Goal: Task Accomplishment & Management: Use online tool/utility

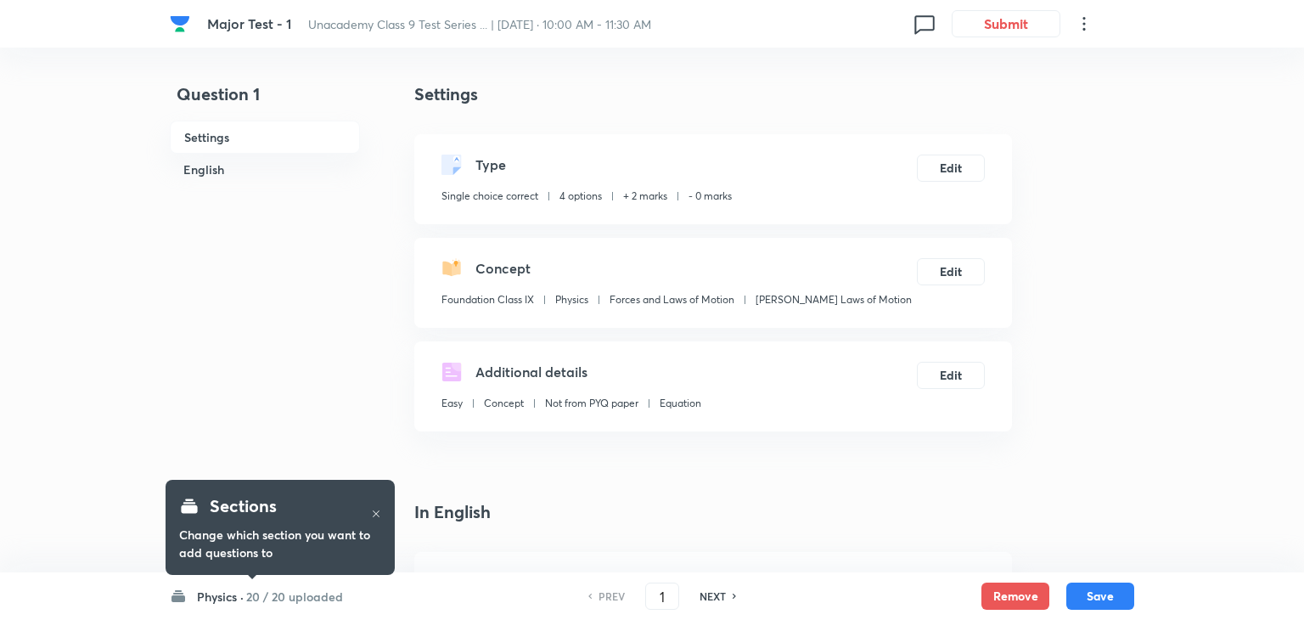
checkbox input "true"
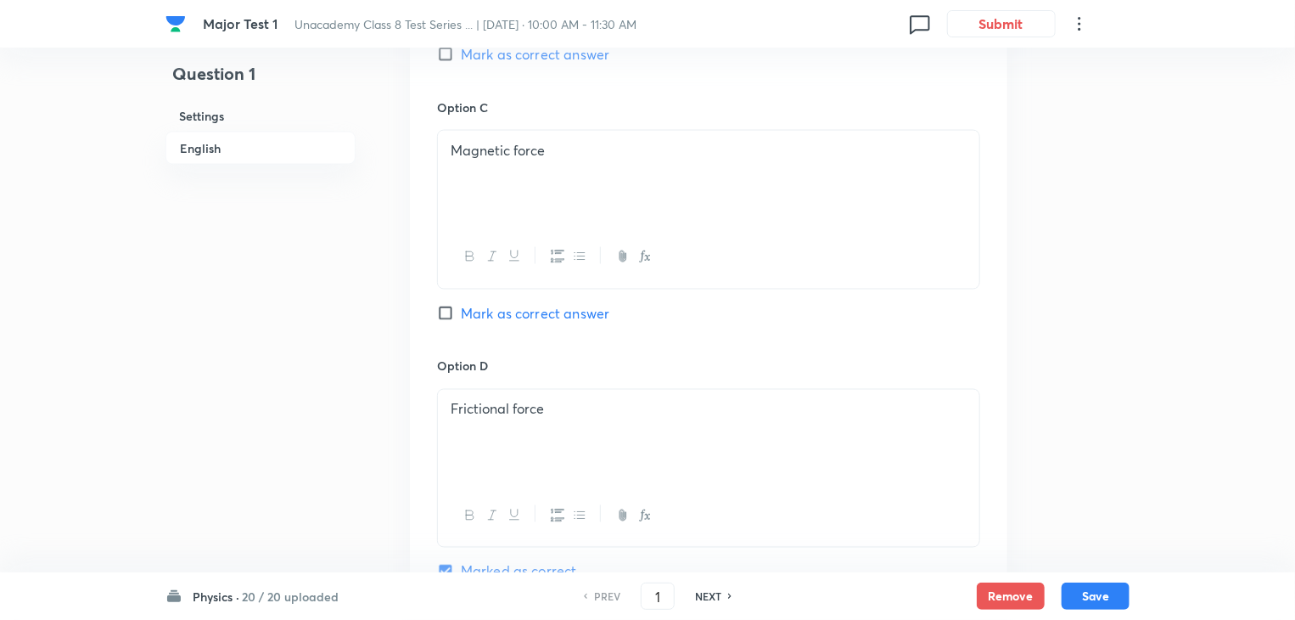
scroll to position [1676, 0]
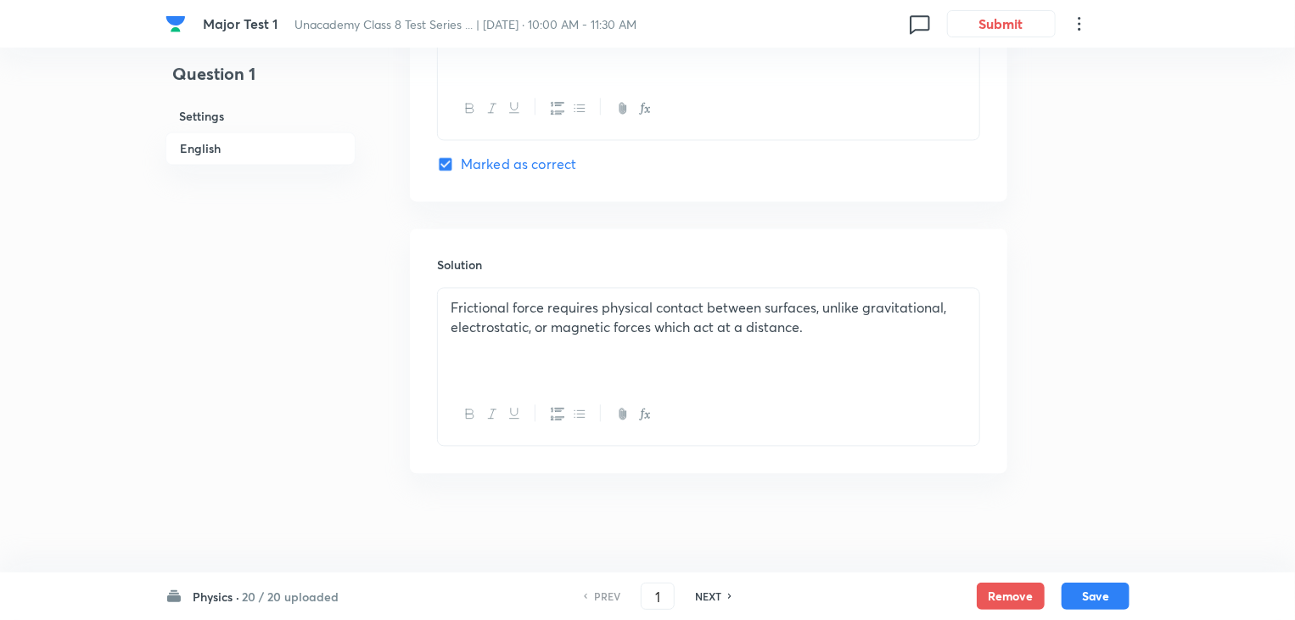
click at [715, 592] on h6 "NEXT" at bounding box center [708, 595] width 26 height 15
type input "2"
checkbox input "false"
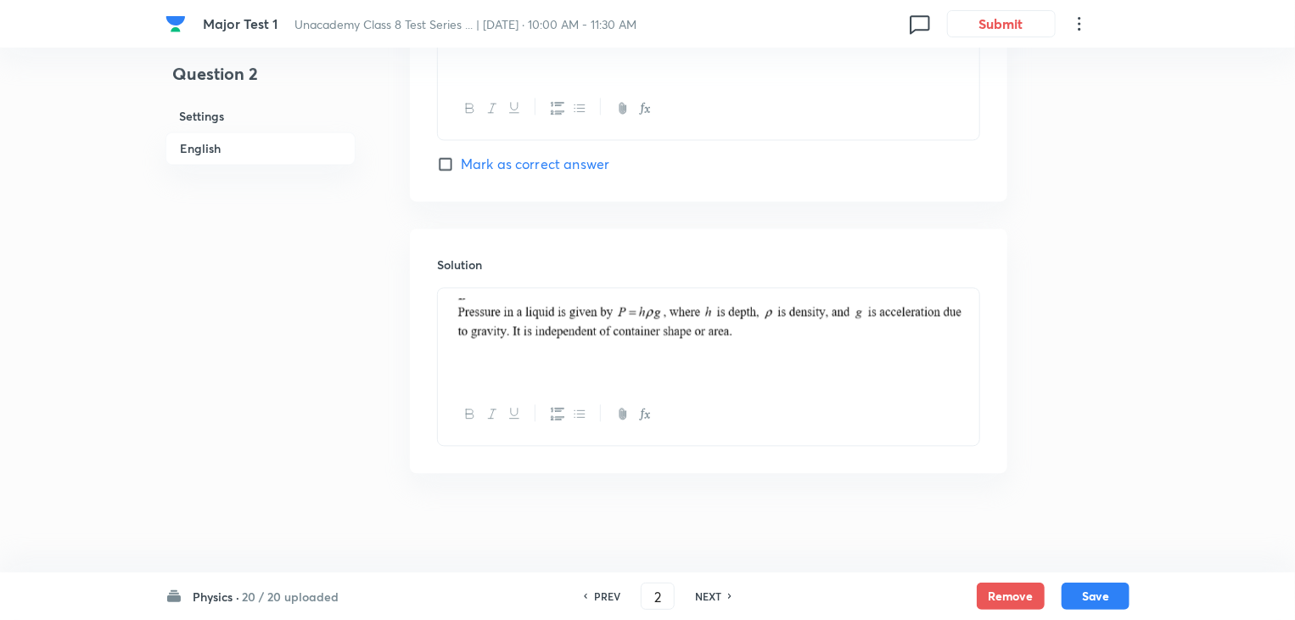
checkbox input "true"
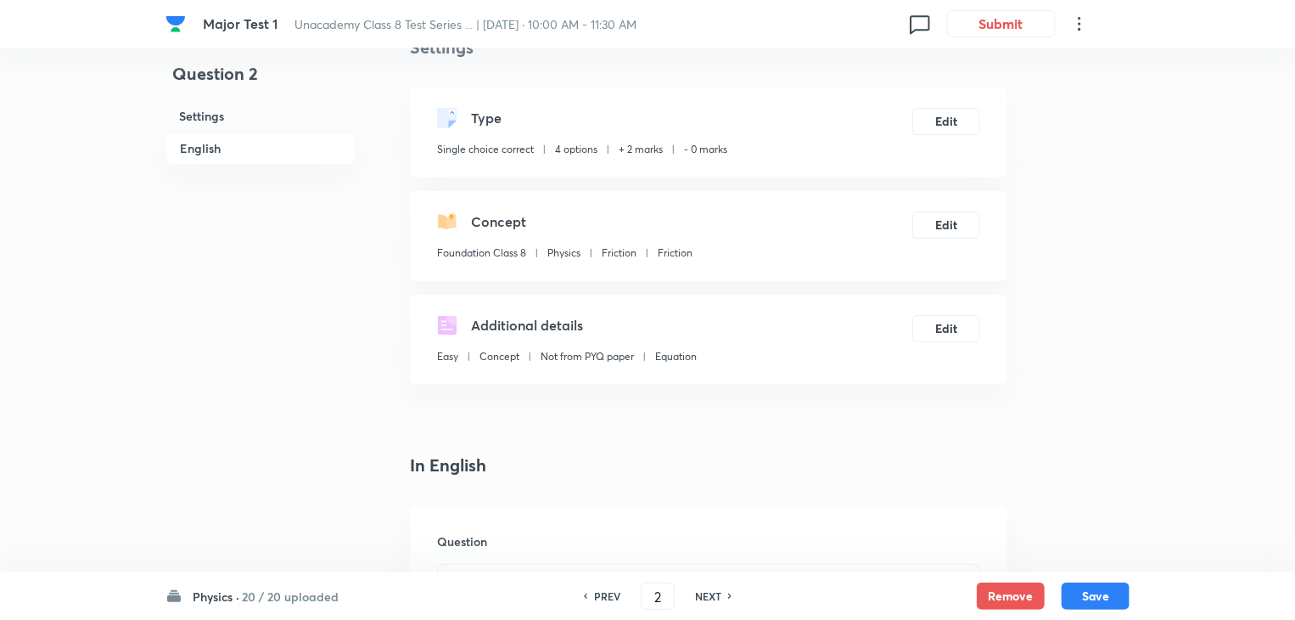
scroll to position [0, 0]
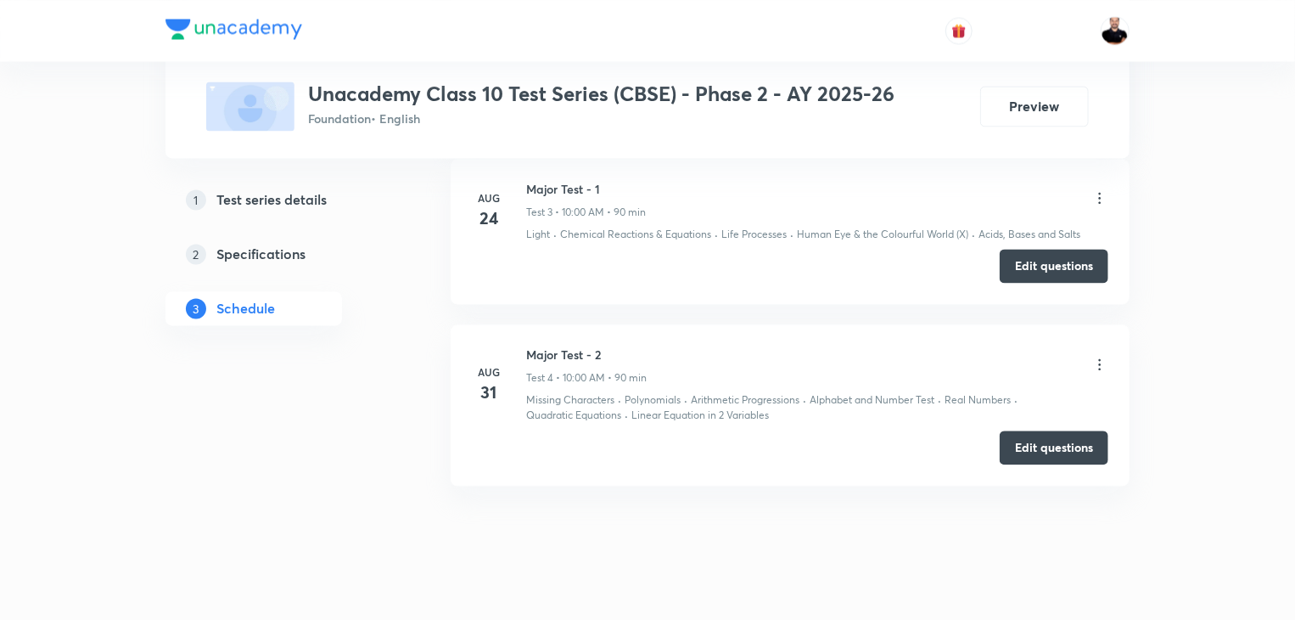
scroll to position [1679, 0]
